Goal: Task Accomplishment & Management: Manage account settings

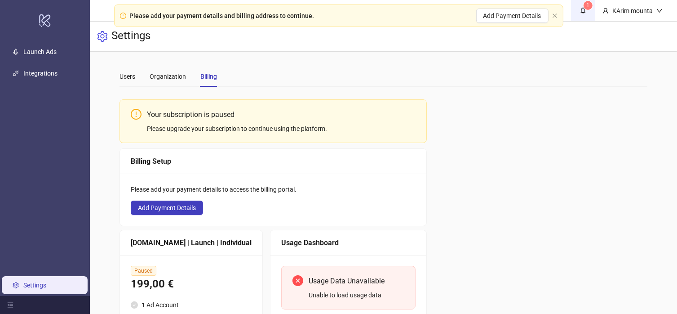
click at [582, 13] on span "1" at bounding box center [583, 10] width 10 height 10
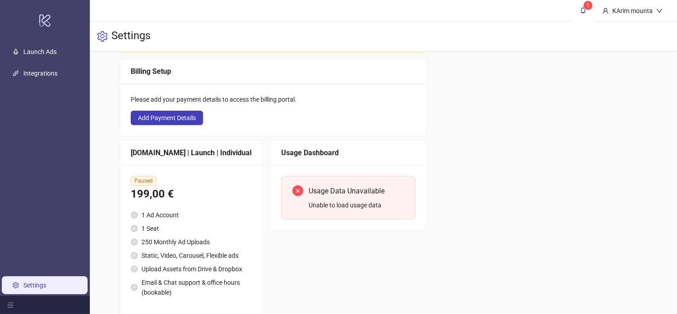
scroll to position [129, 0]
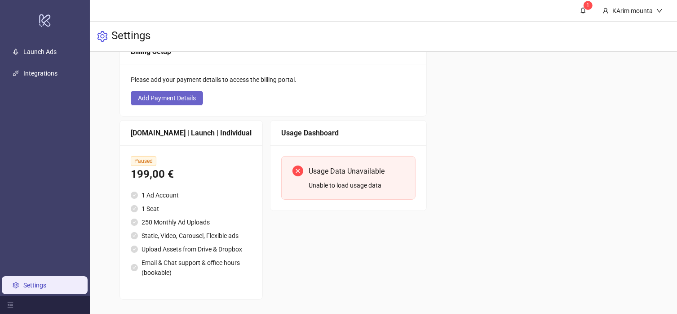
click at [168, 94] on span "Add Payment Details" at bounding box center [167, 97] width 58 height 7
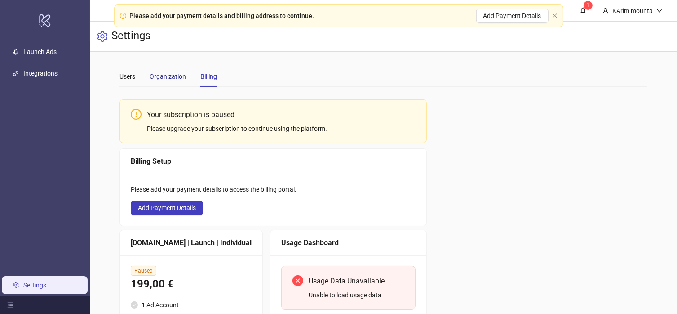
click at [161, 78] on div "Organization" at bounding box center [168, 76] width 36 height 10
click at [134, 76] on div "Users" at bounding box center [128, 76] width 16 height 10
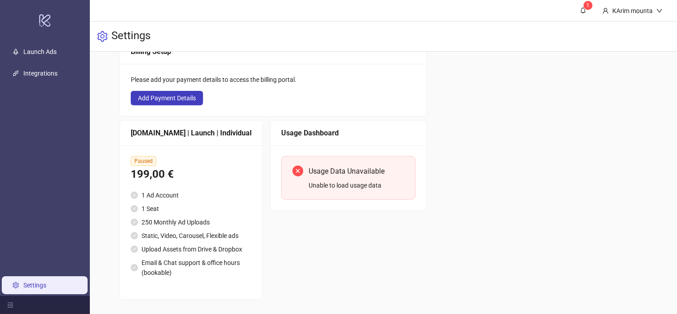
scroll to position [129, 0]
click at [158, 94] on span "Add Payment Details" at bounding box center [167, 97] width 58 height 7
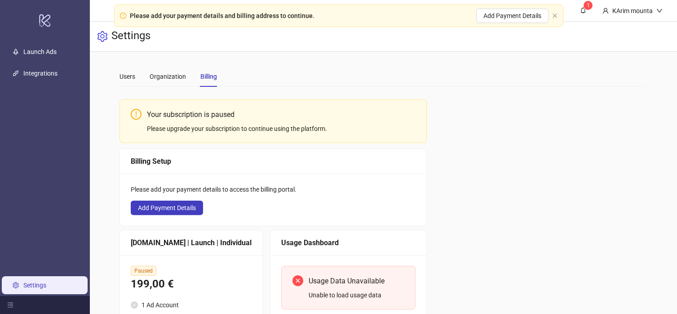
scroll to position [129, 0]
